Goal: Navigation & Orientation: Find specific page/section

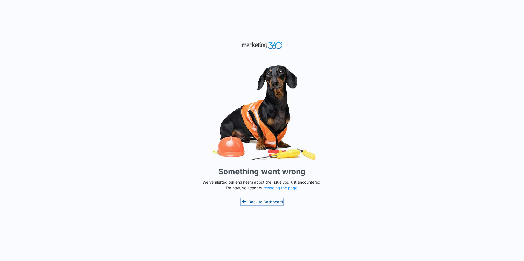
click at [274, 199] on link "Back to Dashboard" at bounding box center [262, 202] width 42 height 7
click at [281, 189] on button "reloading the page" at bounding box center [280, 188] width 34 height 4
click at [280, 189] on button "reloading the page" at bounding box center [280, 188] width 34 height 4
click at [277, 188] on button "reloading the page" at bounding box center [280, 188] width 34 height 4
